Goal: Task Accomplishment & Management: Use online tool/utility

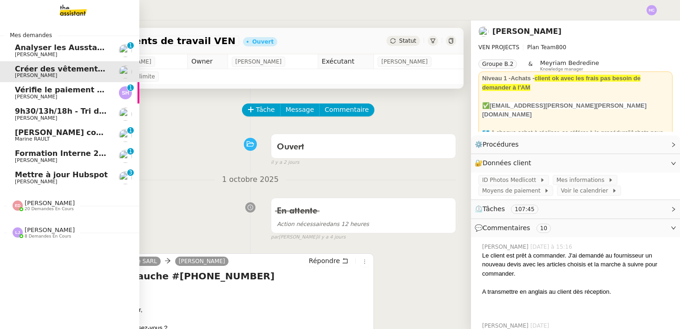
scroll to position [150, 0]
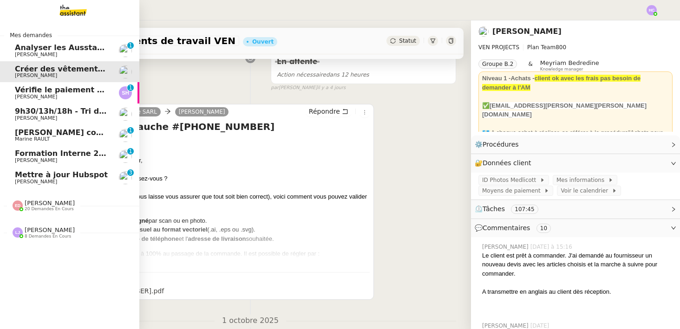
click at [46, 114] on span "9h30/13h/18h - Tri de la boite mail PRO - [DATE]" at bounding box center [115, 111] width 201 height 9
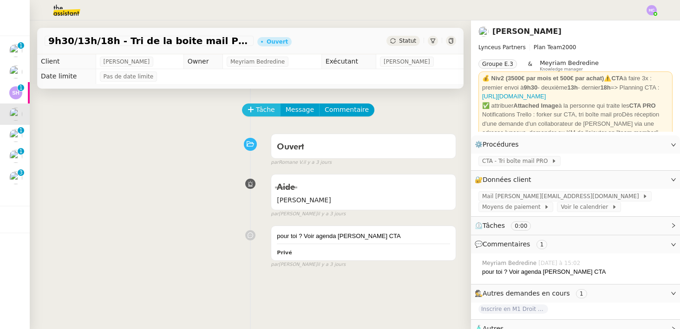
click at [262, 107] on span "Tâche" at bounding box center [265, 110] width 19 height 11
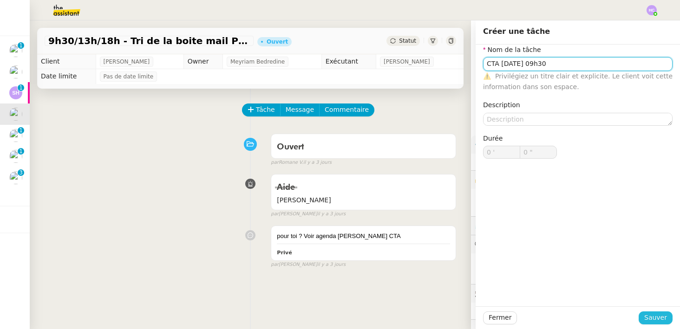
type input "CTA [DATE] 09h30"
click at [660, 321] on span "Sauver" at bounding box center [655, 318] width 23 height 11
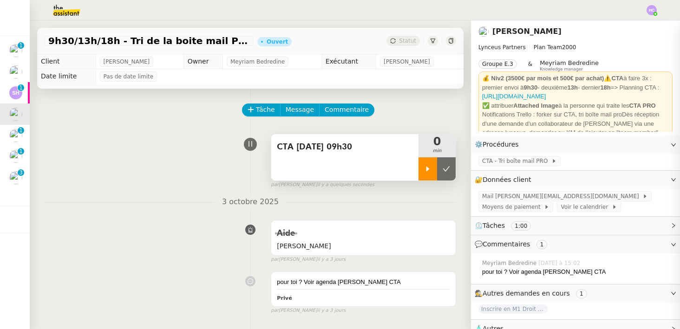
click at [431, 168] on icon at bounding box center [427, 168] width 7 height 7
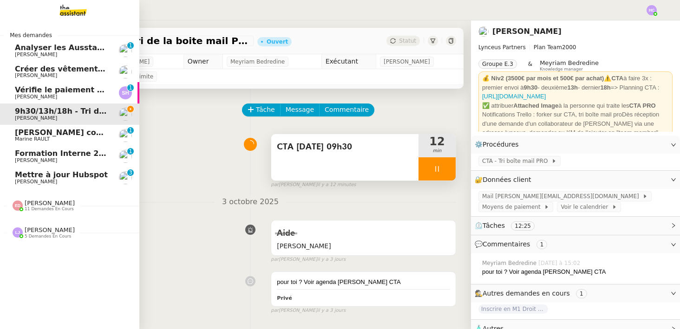
click at [36, 230] on span "[PERSON_NAME]" at bounding box center [50, 230] width 50 height 7
